Goal: Task Accomplishment & Management: Manage account settings

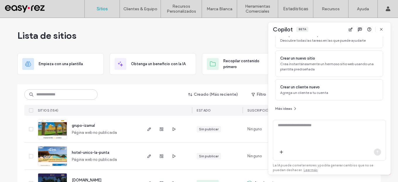
click at [184, 40] on div "Lista de sitios" at bounding box center [198, 35] width 363 height 35
click at [381, 27] on icon "button" at bounding box center [381, 29] width 5 height 5
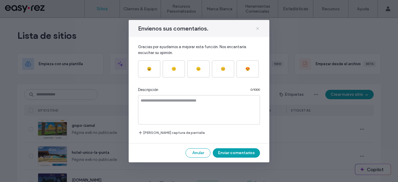
click at [260, 30] on div "Envíenos sus comentarios." at bounding box center [199, 28] width 141 height 17
click at [258, 30] on icon at bounding box center [257, 28] width 5 height 5
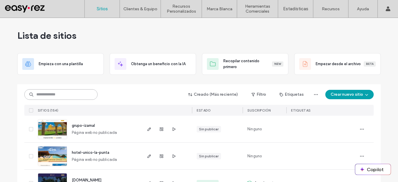
click at [68, 97] on input at bounding box center [60, 94] width 73 height 11
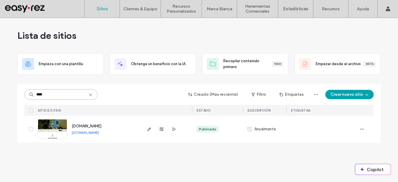
type input "****"
click at [98, 133] on link "[DOMAIN_NAME]" at bounding box center [85, 132] width 27 height 4
click at [147, 128] on icon "button" at bounding box center [149, 129] width 5 height 5
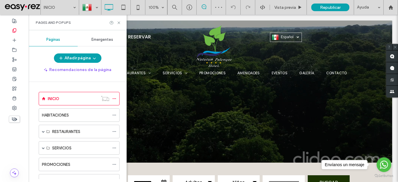
click at [110, 42] on div "Emergentes" at bounding box center [102, 39] width 49 height 13
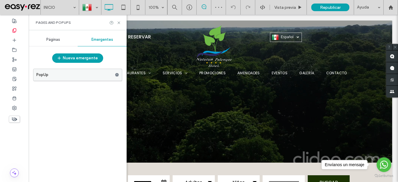
click at [53, 77] on label "PopUp" at bounding box center [75, 75] width 79 height 12
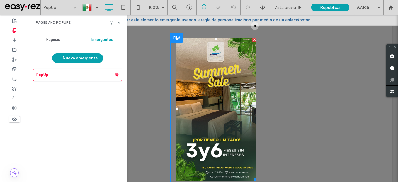
click at [219, 140] on img at bounding box center [216, 109] width 80 height 143
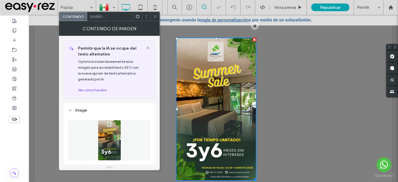
scroll to position [59, 0]
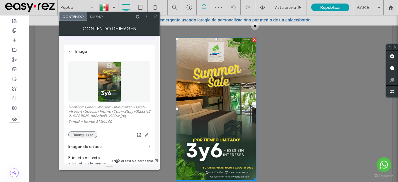
click at [86, 135] on button "Reemplazar" at bounding box center [82, 134] width 29 height 7
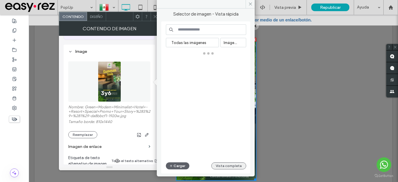
click at [243, 166] on button "Vista completa" at bounding box center [228, 165] width 35 height 7
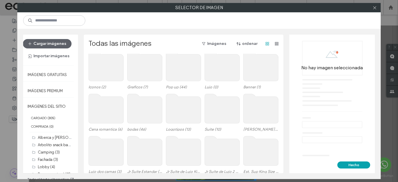
scroll to position [0, 0]
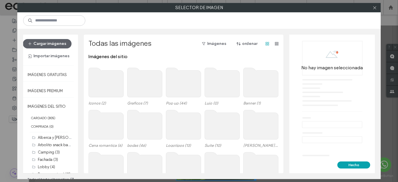
click at [166, 81] on use at bounding box center [183, 82] width 35 height 29
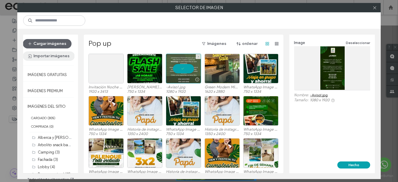
drag, startPoint x: 183, startPoint y: 68, endPoint x: 55, endPoint y: 52, distance: 128.3
click at [182, 68] on div at bounding box center [183, 69] width 35 height 30
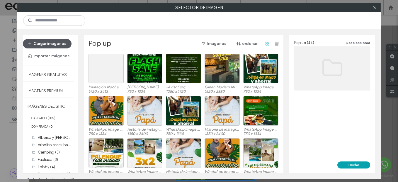
click at [50, 44] on button "Cargar imágenes" at bounding box center [47, 43] width 49 height 9
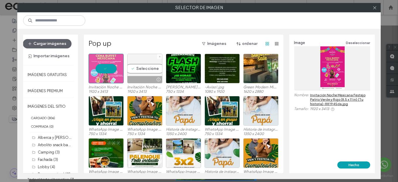
click at [137, 71] on div "Seleccione" at bounding box center [144, 69] width 35 height 30
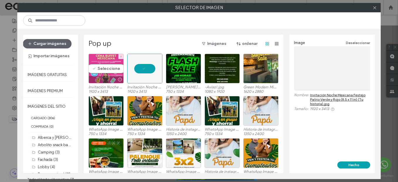
click at [97, 71] on div "Seleccione" at bounding box center [105, 69] width 35 height 30
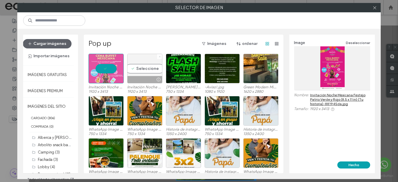
click at [159, 56] on icon at bounding box center [160, 56] width 2 height 2
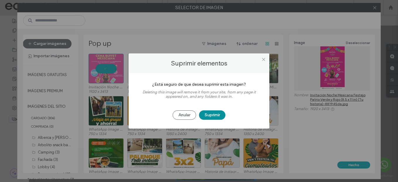
drag, startPoint x: 214, startPoint y: 112, endPoint x: 202, endPoint y: 117, distance: 13.1
click at [215, 113] on button "Suprimir" at bounding box center [212, 114] width 26 height 9
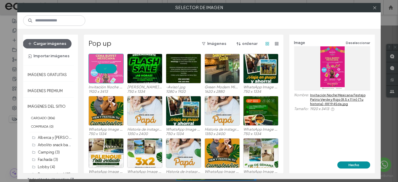
drag, startPoint x: 328, startPoint y: 149, endPoint x: 358, endPoint y: 164, distance: 34.2
click at [359, 164] on button "Hecho" at bounding box center [353, 164] width 33 height 7
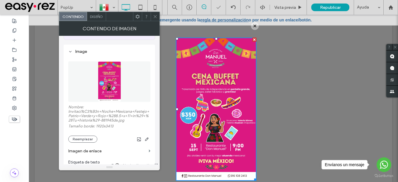
click at [155, 15] on icon at bounding box center [155, 16] width 4 height 4
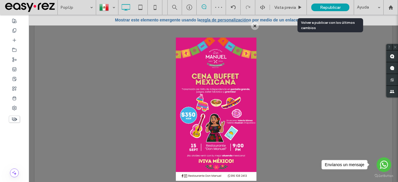
click at [331, 6] on span "Republicar" at bounding box center [330, 7] width 21 height 5
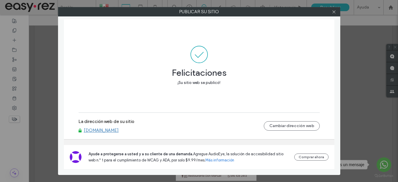
click at [106, 130] on link "[DOMAIN_NAME]" at bounding box center [101, 129] width 35 height 5
drag, startPoint x: 335, startPoint y: 12, endPoint x: 102, endPoint y: 62, distance: 238.5
click at [335, 12] on icon at bounding box center [334, 12] width 4 height 4
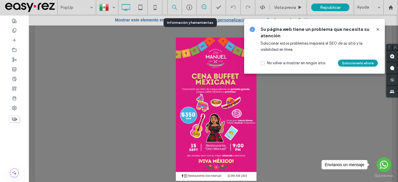
drag, startPoint x: 194, startPoint y: 9, endPoint x: 181, endPoint y: 12, distance: 12.9
click at [194, 9] on div at bounding box center [189, 7] width 14 height 6
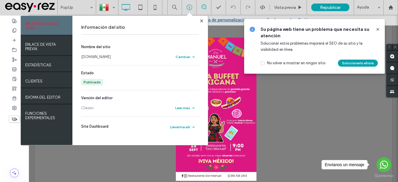
click at [94, 57] on link "[DOMAIN_NAME]" at bounding box center [96, 57] width 30 height 6
click at [394, 9] on div at bounding box center [391, 7] width 14 height 5
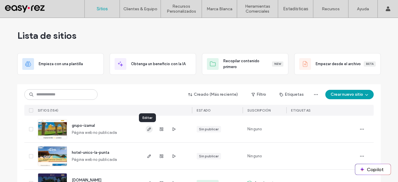
click at [148, 129] on icon "button" at bounding box center [149, 129] width 5 height 5
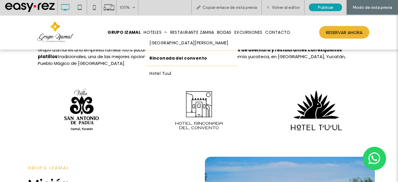
scroll to position [264, 0]
click at [166, 54] on link "Rinconada del convento" at bounding box center [191, 57] width 92 height 15
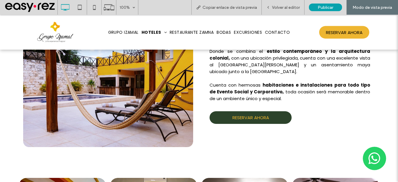
scroll to position [406, 0]
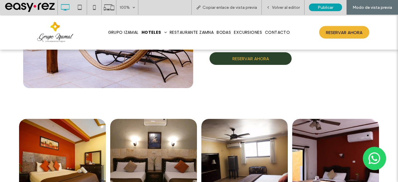
click at [256, 58] on span "RESERVAR AHORA" at bounding box center [250, 58] width 37 height 7
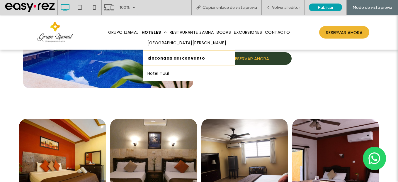
click at [164, 61] on span "Rinconada del convento" at bounding box center [175, 58] width 57 height 6
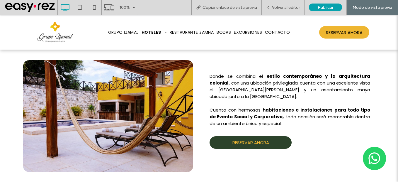
scroll to position [322, 0]
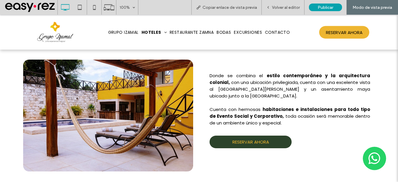
drag, startPoint x: 254, startPoint y: 143, endPoint x: 257, endPoint y: 153, distance: 11.0
click at [254, 143] on span "RESERVAR AHORA" at bounding box center [250, 141] width 37 height 7
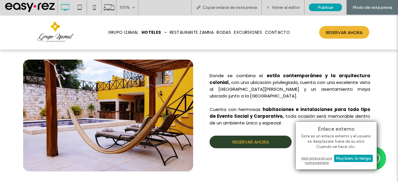
click at [313, 159] on div "Abrir enlace en una nueva pestaña" at bounding box center [335, 160] width 73 height 11
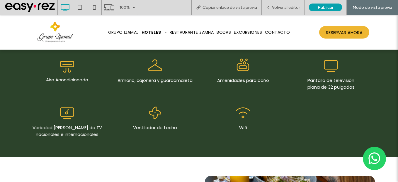
scroll to position [674, 0]
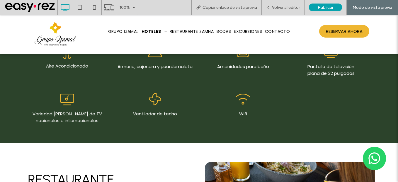
click at [59, 32] on img at bounding box center [55, 34] width 50 height 33
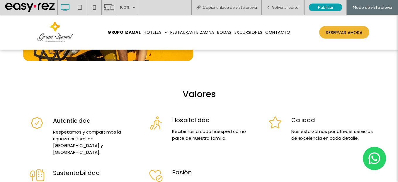
scroll to position [674, 0]
